Goal: Information Seeking & Learning: Find contact information

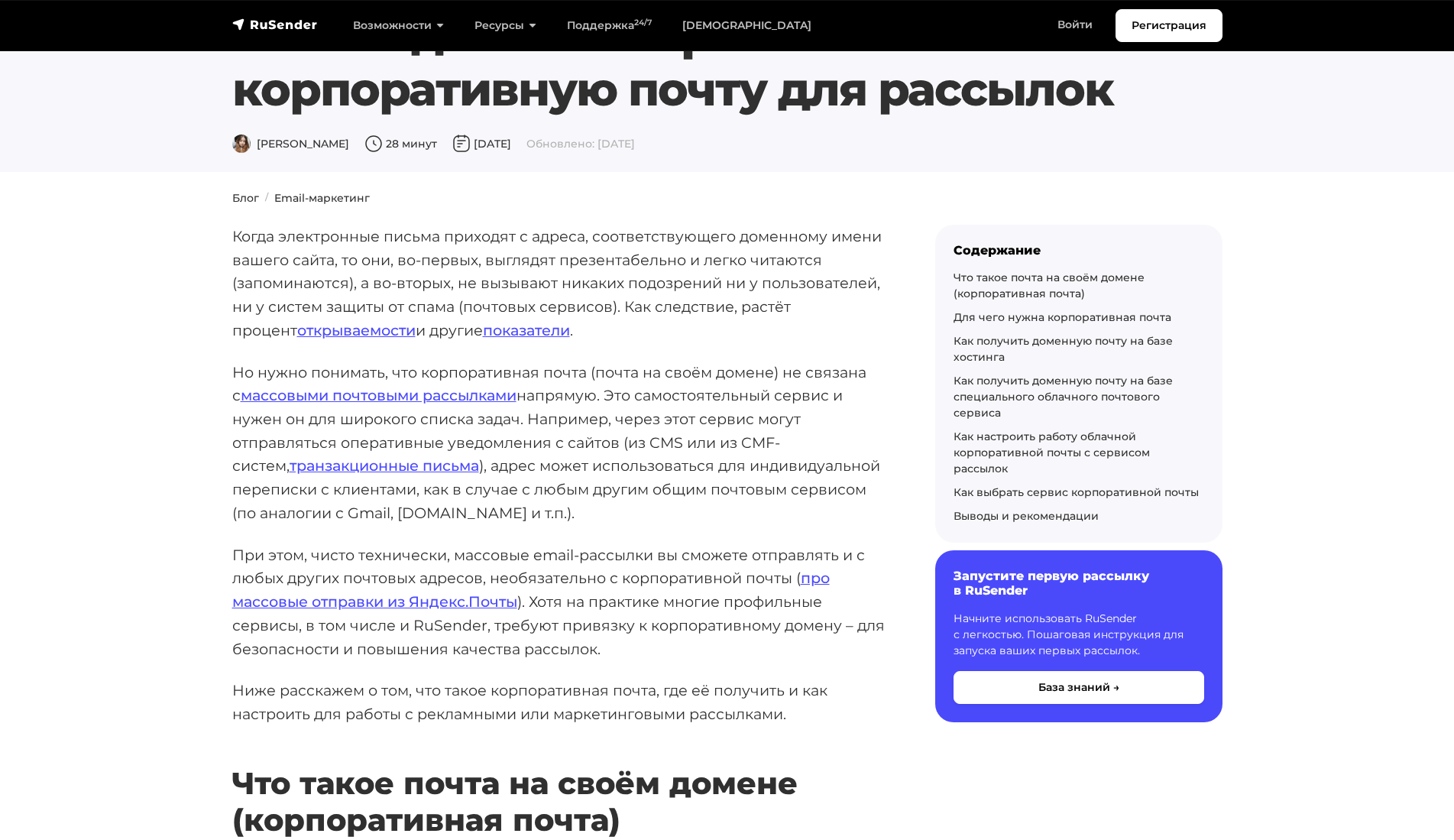
scroll to position [81, 0]
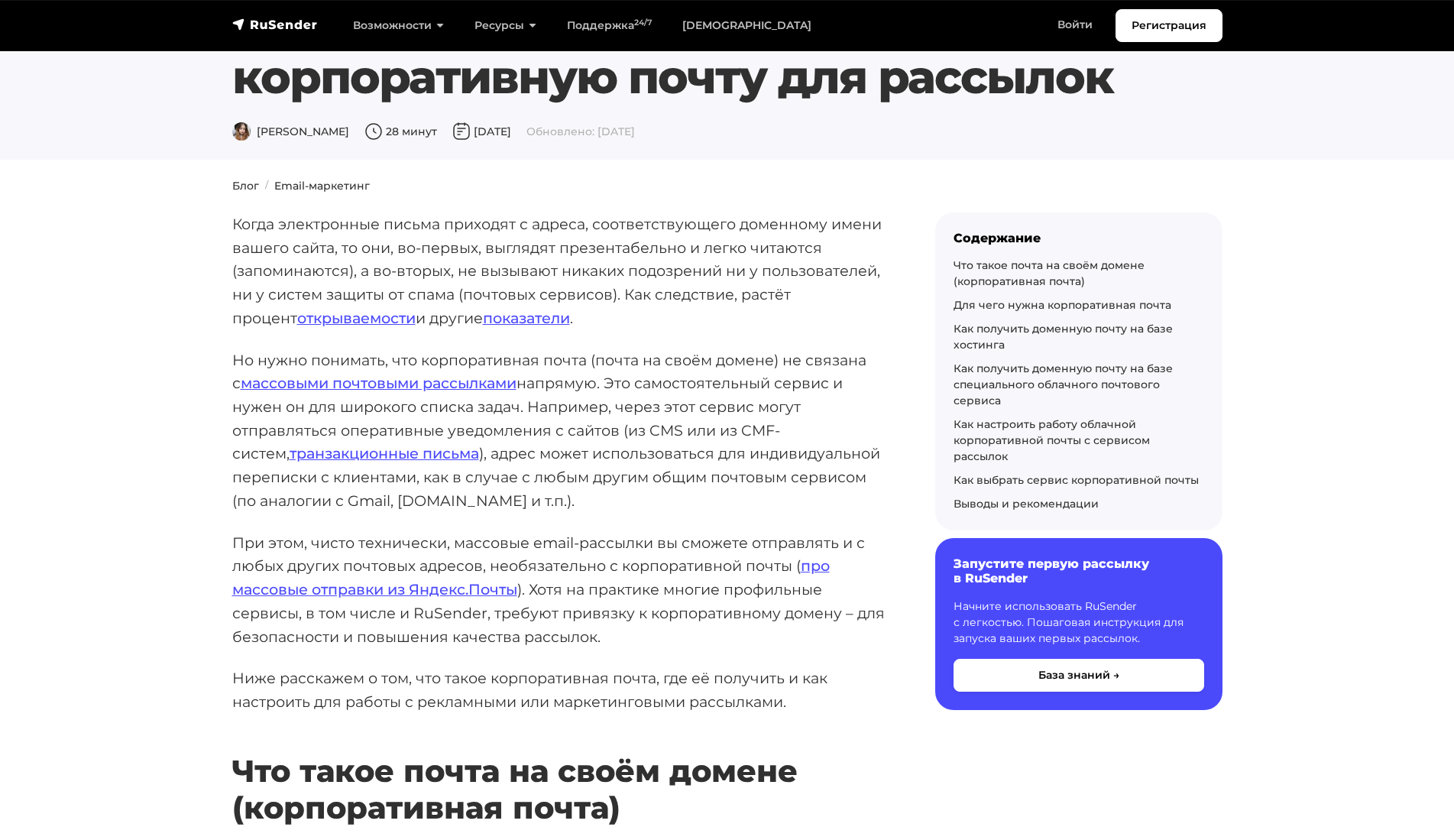
click at [331, 556] on p "При этом, чисто технически, массовые email-рассылки вы сможете отправлять и с л…" at bounding box center [559, 590] width 654 height 117
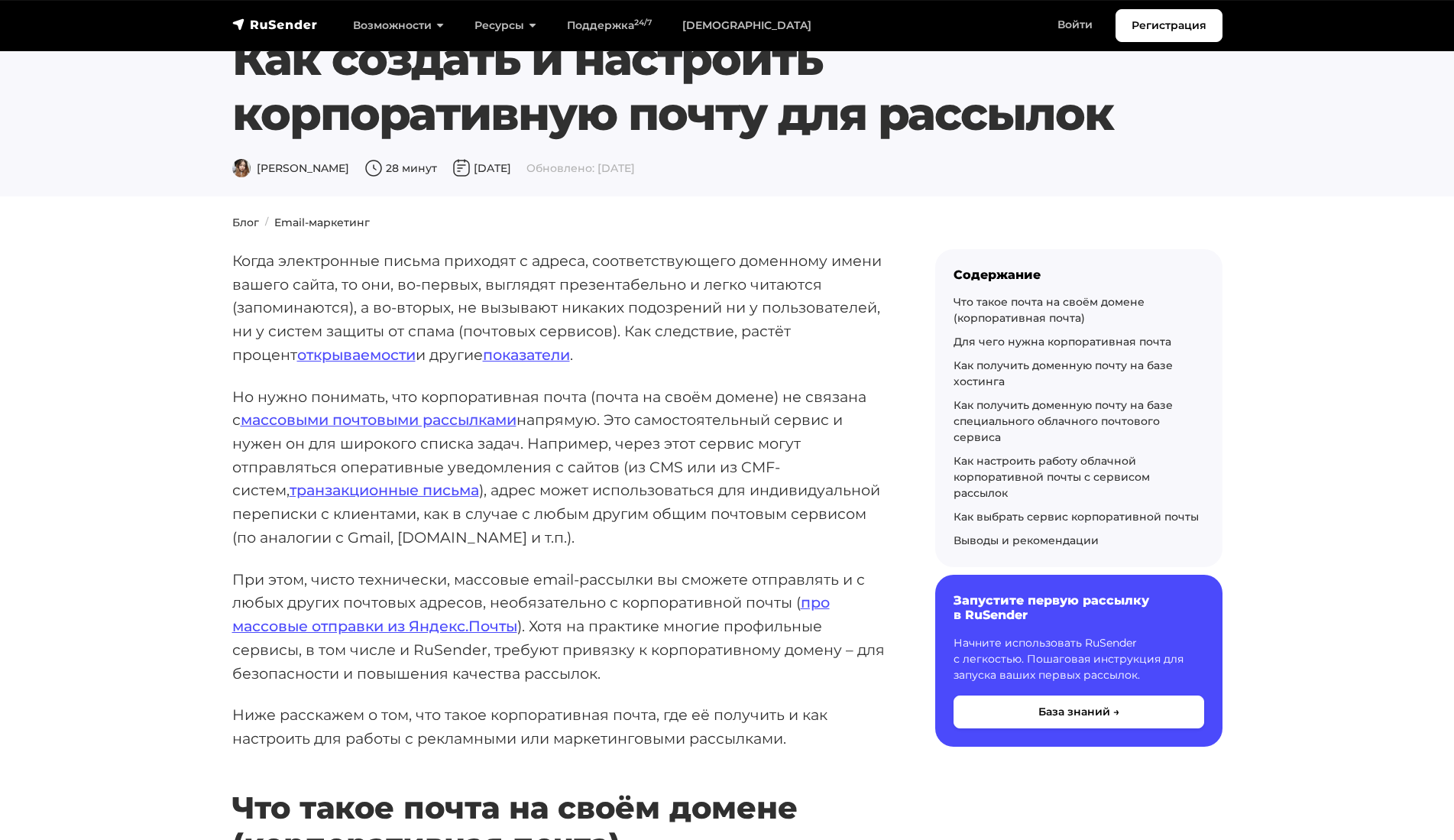
click at [370, 594] on p "При этом, чисто технически, массовые email-рассылки вы сможете отправлять и с л…" at bounding box center [559, 626] width 654 height 117
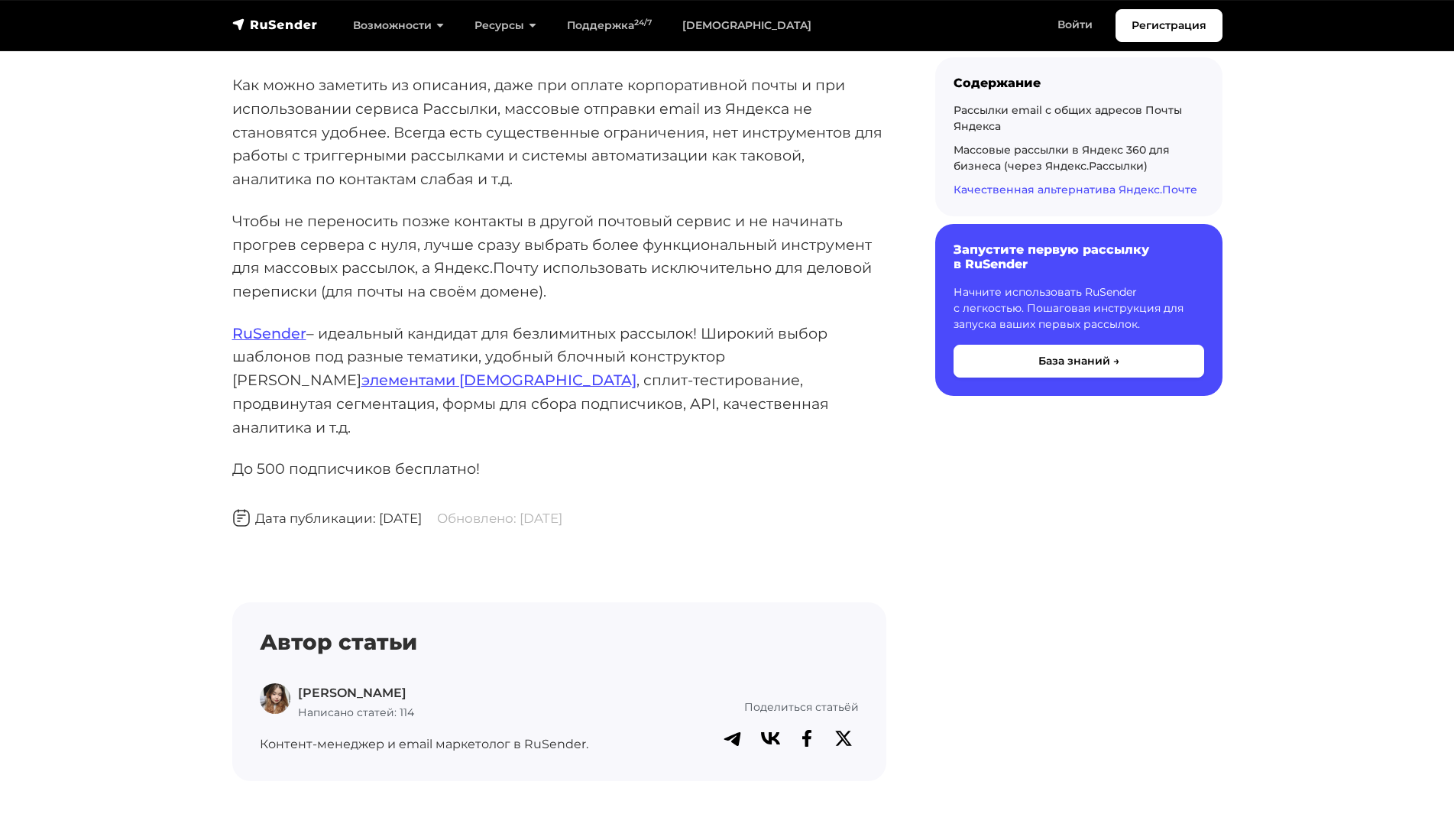
scroll to position [5952, 0]
